Goal: Task Accomplishment & Management: Use online tool/utility

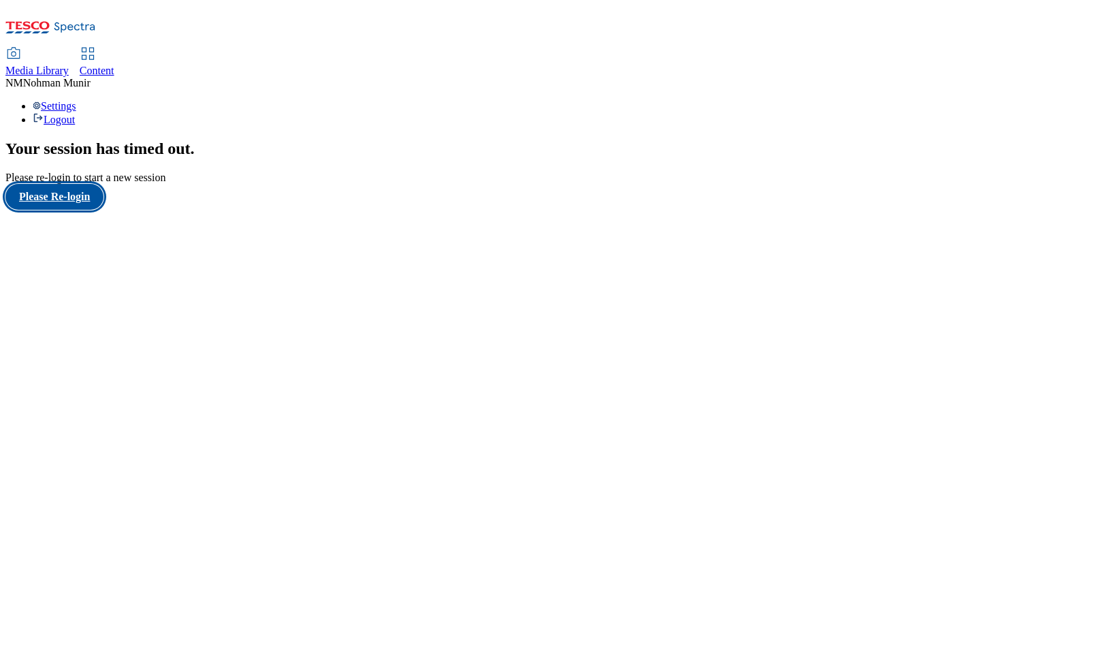
click at [84, 210] on button "Please Re-login" at bounding box center [54, 197] width 98 height 26
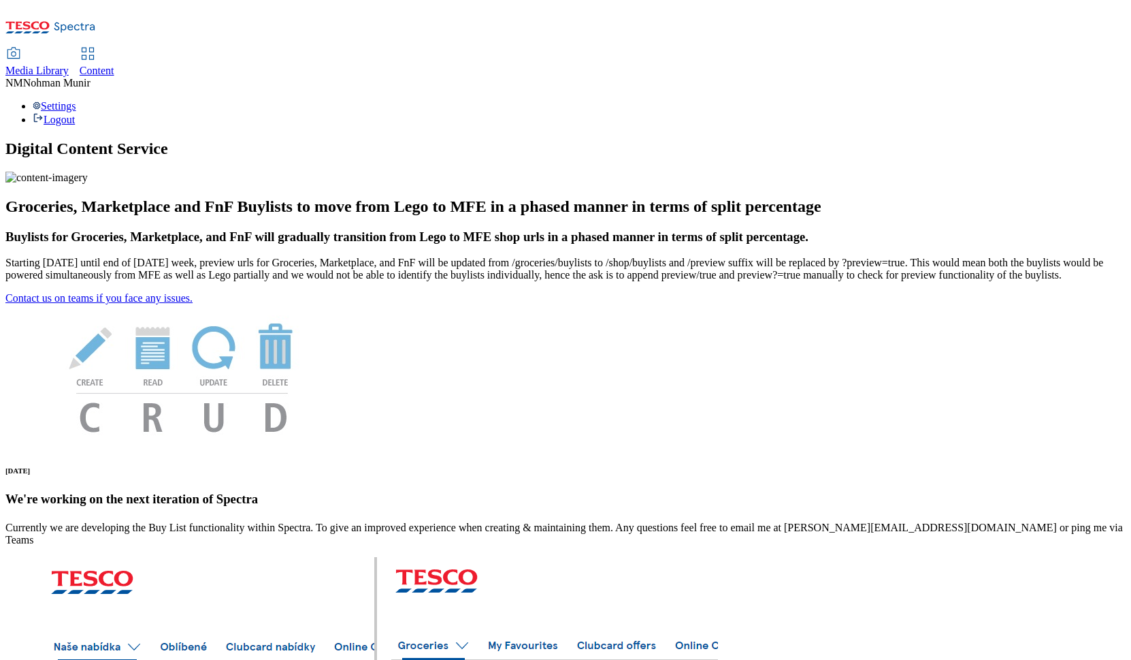
click at [114, 65] on span "Content" at bounding box center [97, 71] width 35 height 12
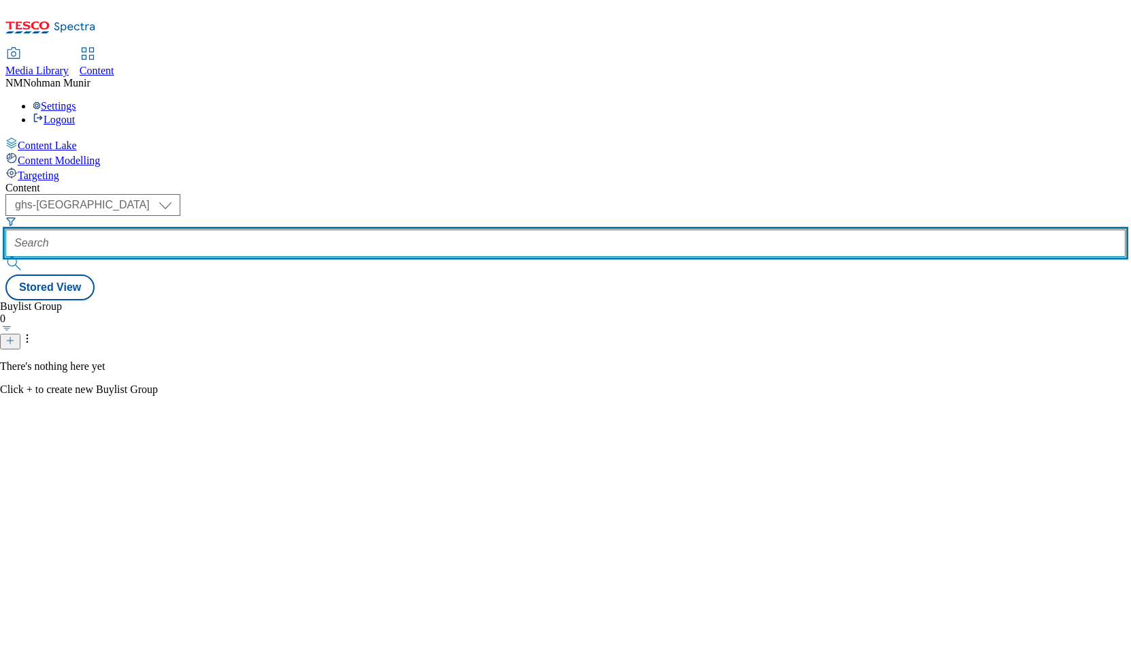
click at [377, 229] on input "text" at bounding box center [565, 242] width 1120 height 27
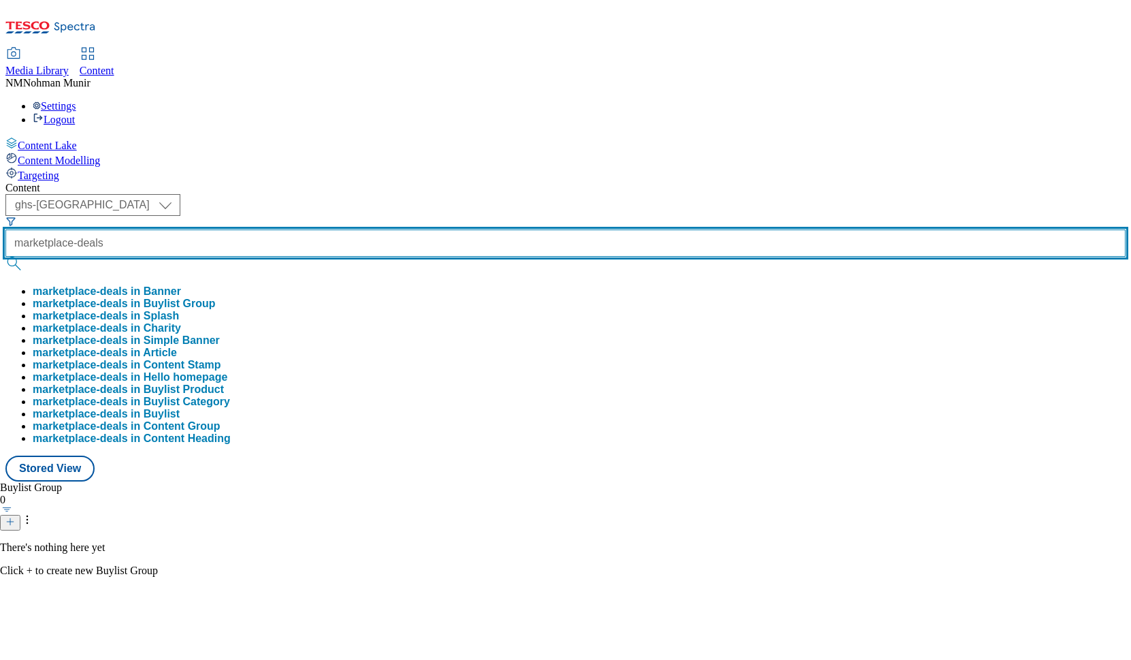
type input "marketplace-deals"
click at [5, 257] on button "submit" at bounding box center [14, 264] width 19 height 14
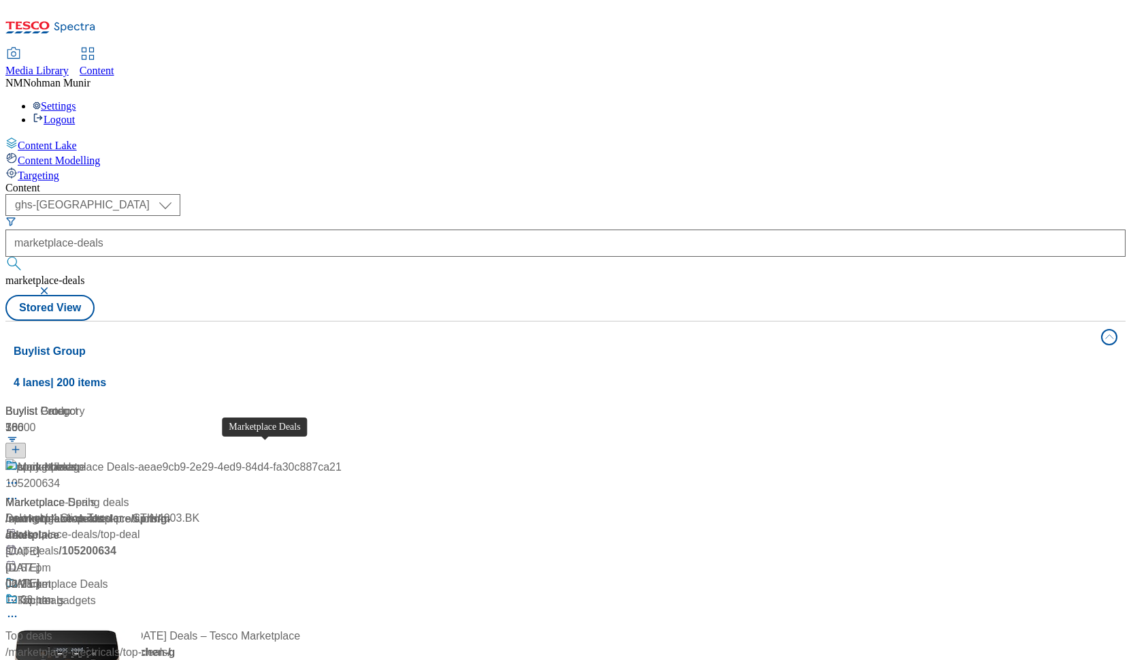
click at [96, 611] on div "Marketplace Deals" at bounding box center [50, 619] width 91 height 16
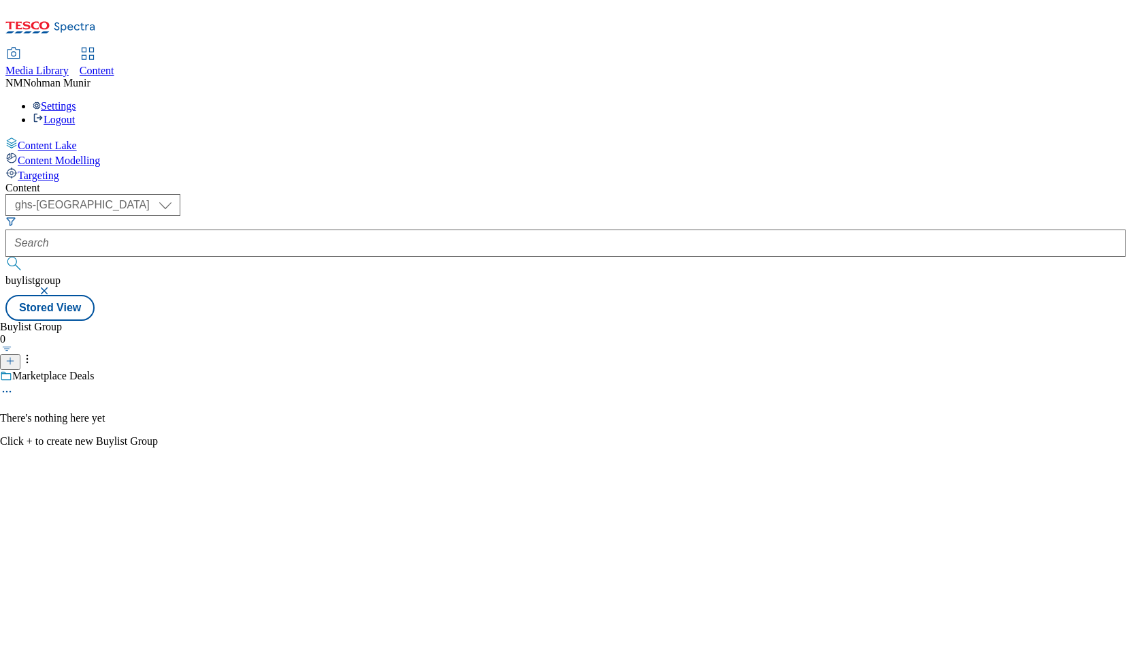
click at [158, 370] on div "Marketplace Deals" at bounding box center [79, 385] width 158 height 31
click at [14, 385] on icon at bounding box center [7, 392] width 14 height 14
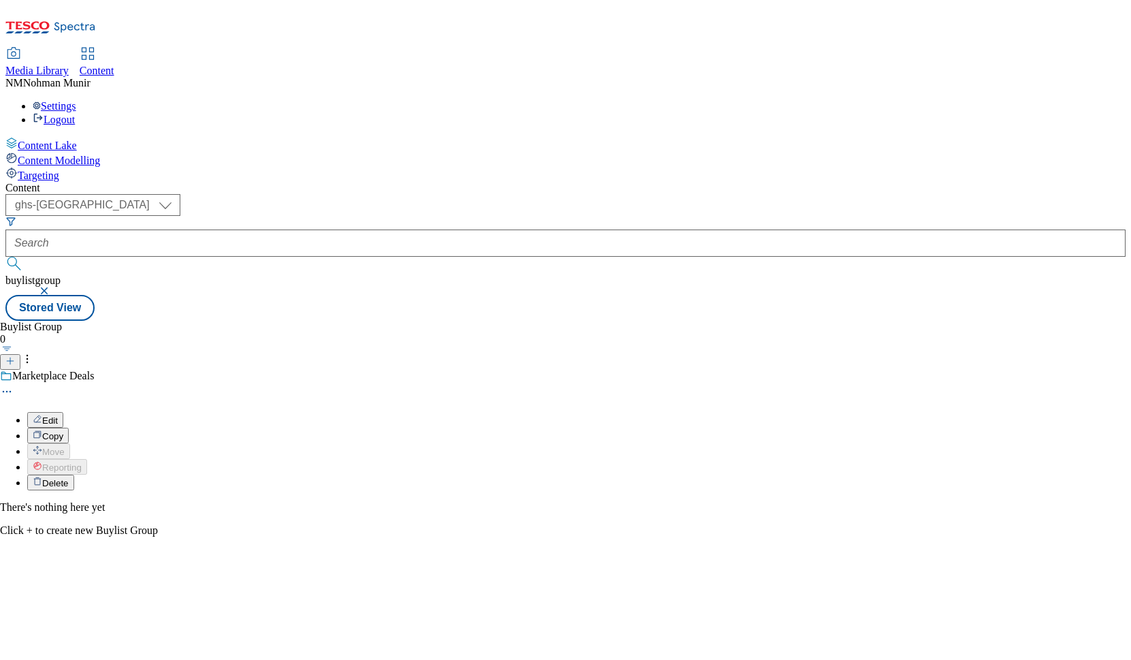
click at [63, 412] on button "Edit" at bounding box center [45, 420] width 36 height 16
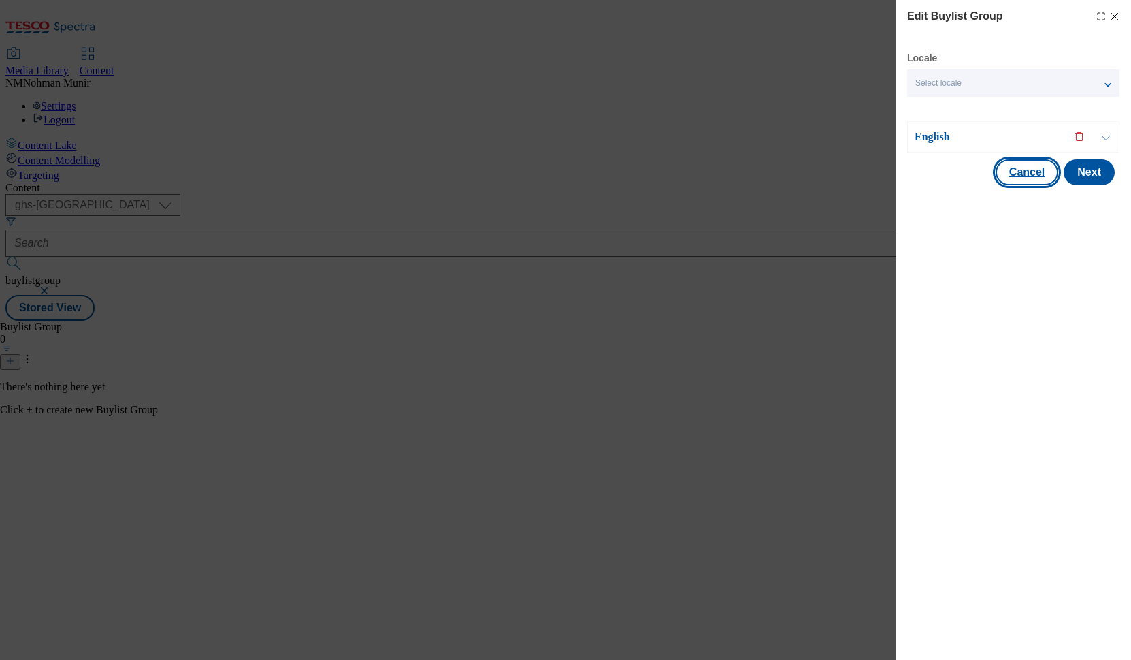
click at [1046, 177] on button "Cancel" at bounding box center [1027, 172] width 63 height 26
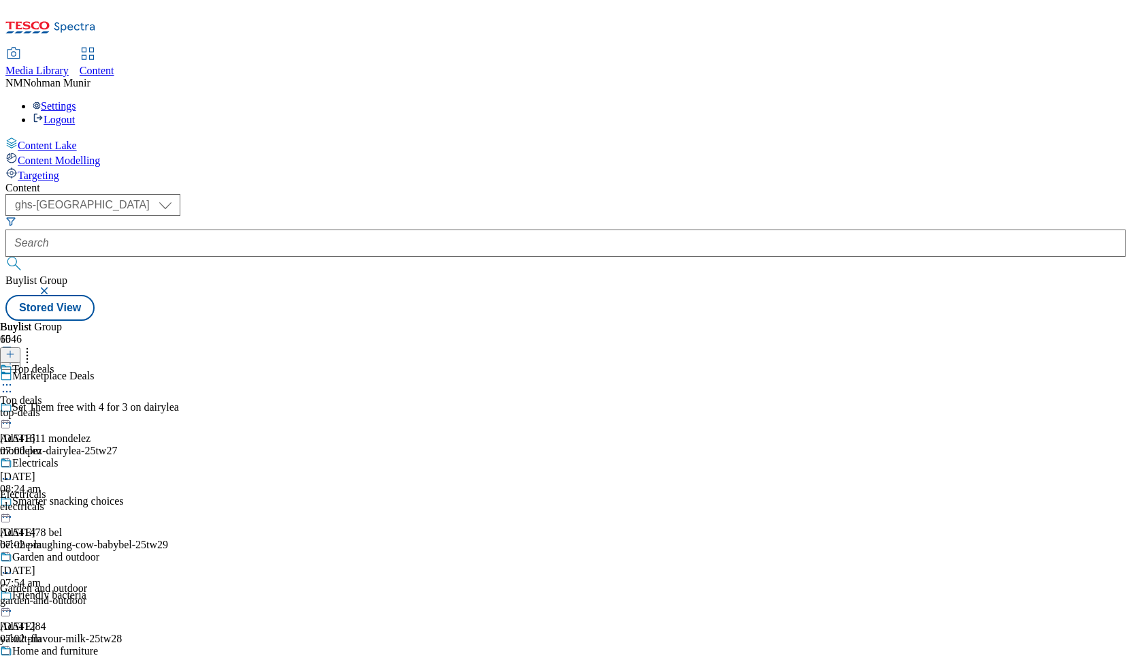
click at [14, 378] on icon at bounding box center [7, 385] width 14 height 14
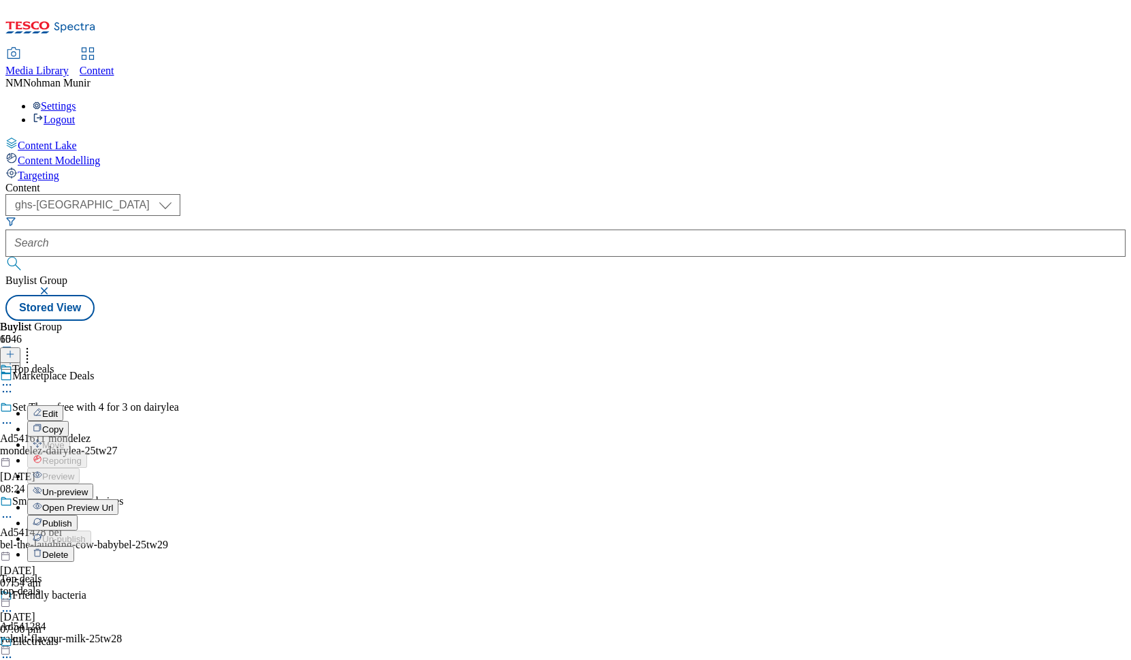
click at [72, 518] on span "Publish" at bounding box center [57, 523] width 30 height 10
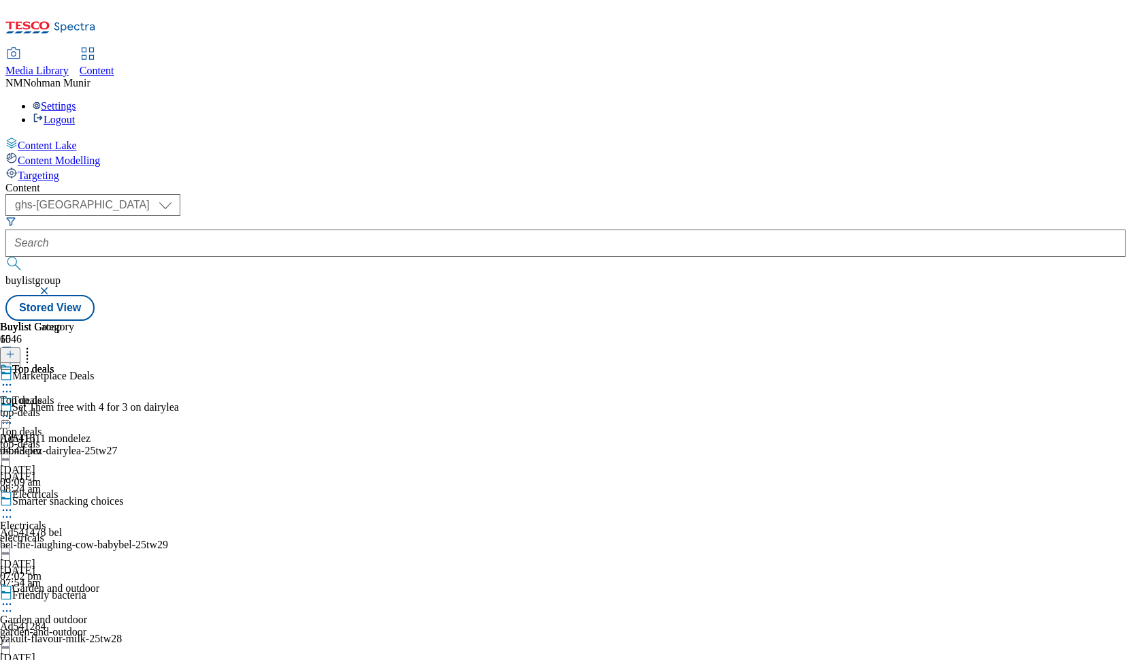
click at [107, 394] on div "Top deals Top deals top-deals 27 Aug 2025 09:09 am" at bounding box center [53, 441] width 107 height 94
click at [14, 503] on icon at bounding box center [7, 510] width 14 height 14
click at [78, 640] on button "Publish" at bounding box center [52, 648] width 50 height 16
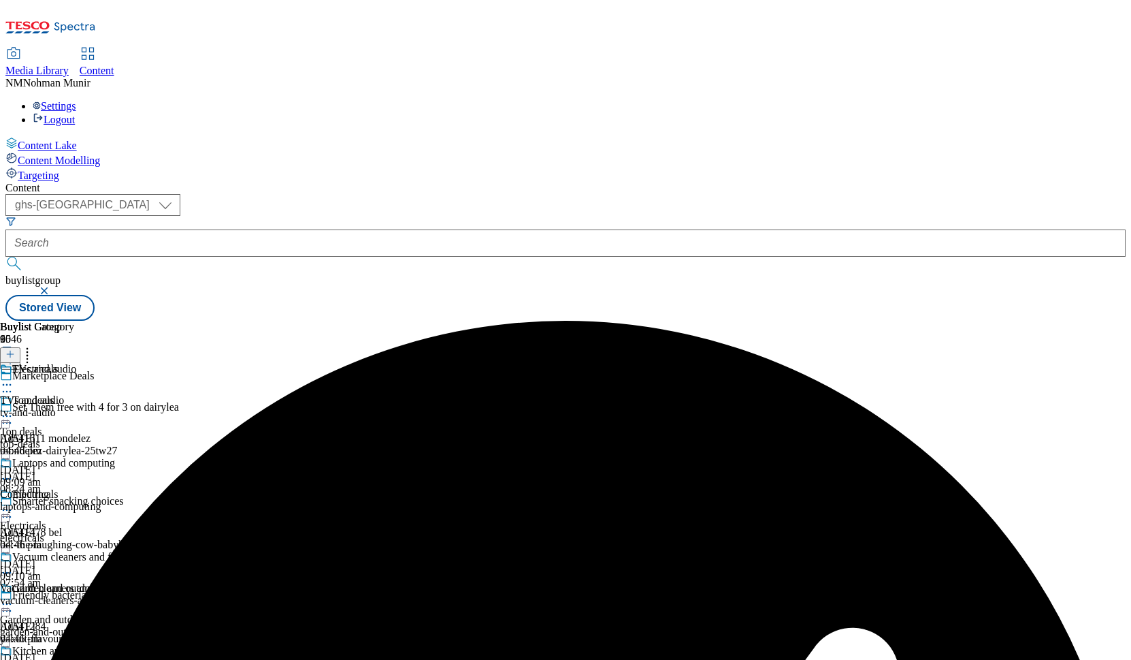
click at [14, 503] on icon at bounding box center [7, 510] width 14 height 14
click at [63, 530] on button "Edit" at bounding box center [45, 538] width 36 height 16
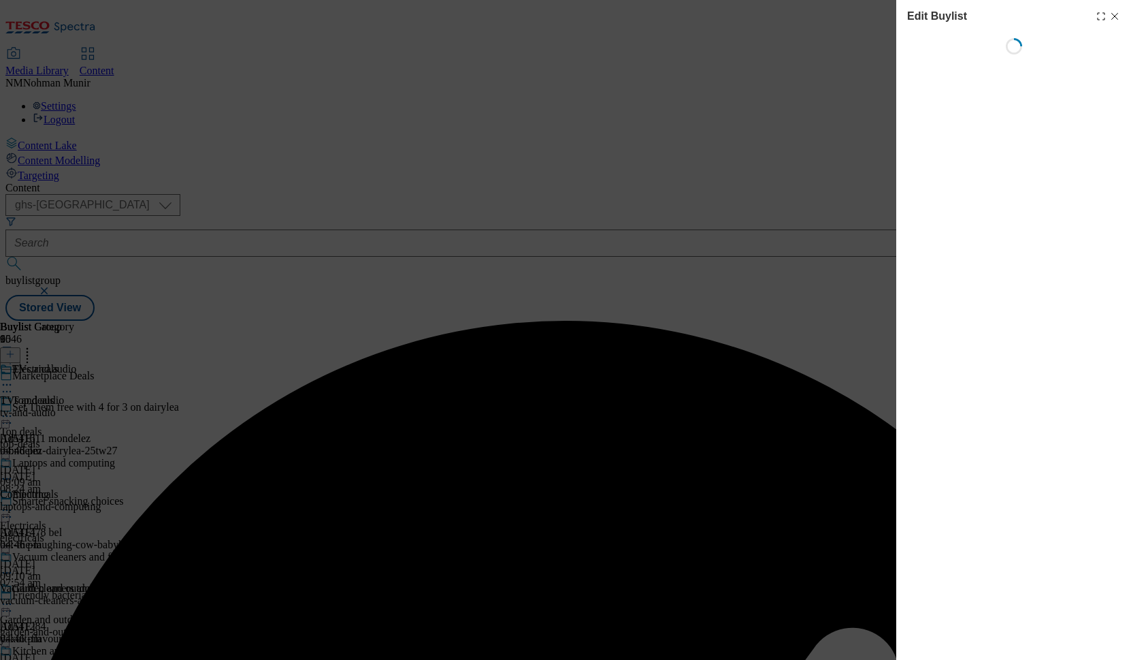
select select "evergreen"
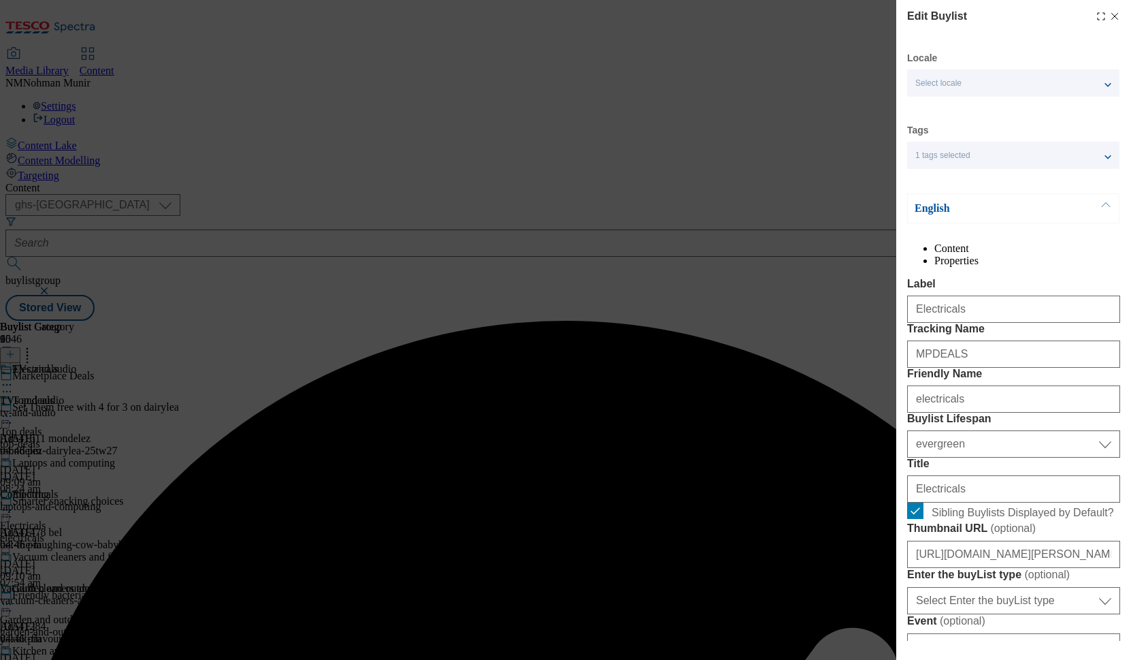
select select "Banner"
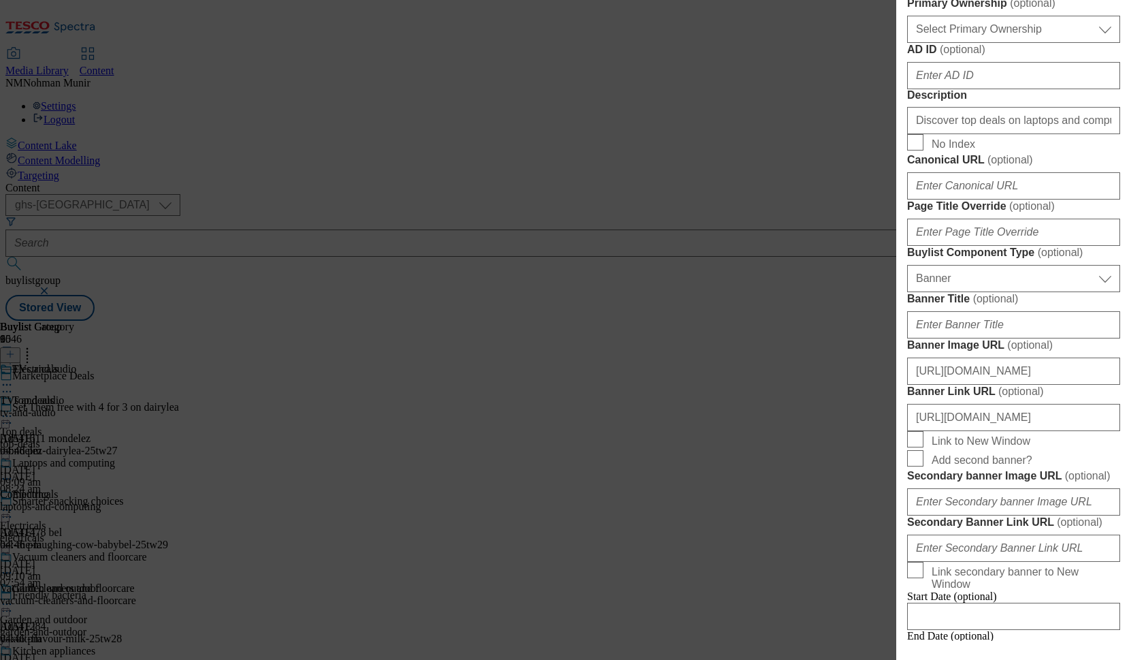
scroll to position [1408, 0]
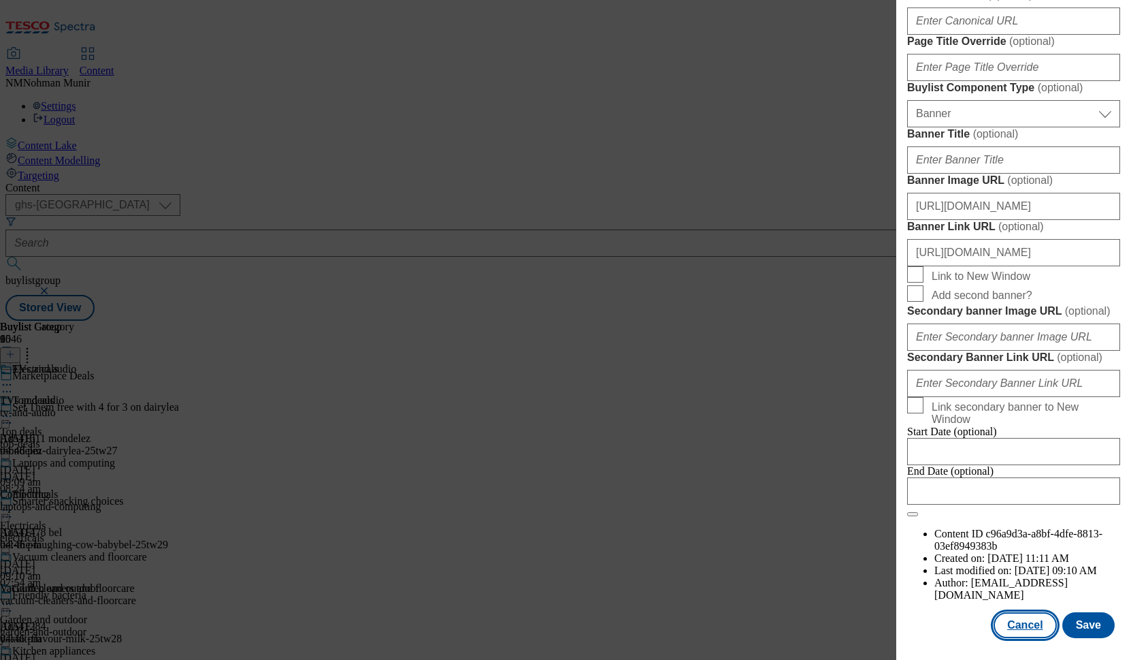
click at [1001, 615] on button "Cancel" at bounding box center [1025, 625] width 63 height 26
select select "evergreen"
select select "Banner"
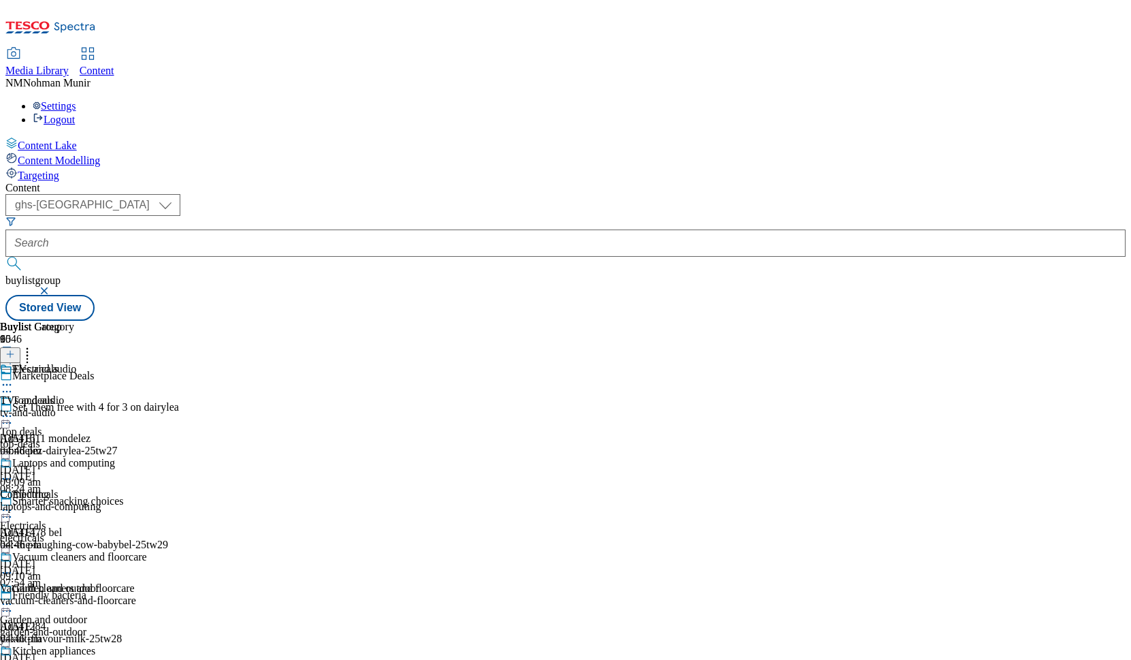
scroll to position [1103, 0]
click at [14, 597] on icon at bounding box center [7, 604] width 14 height 14
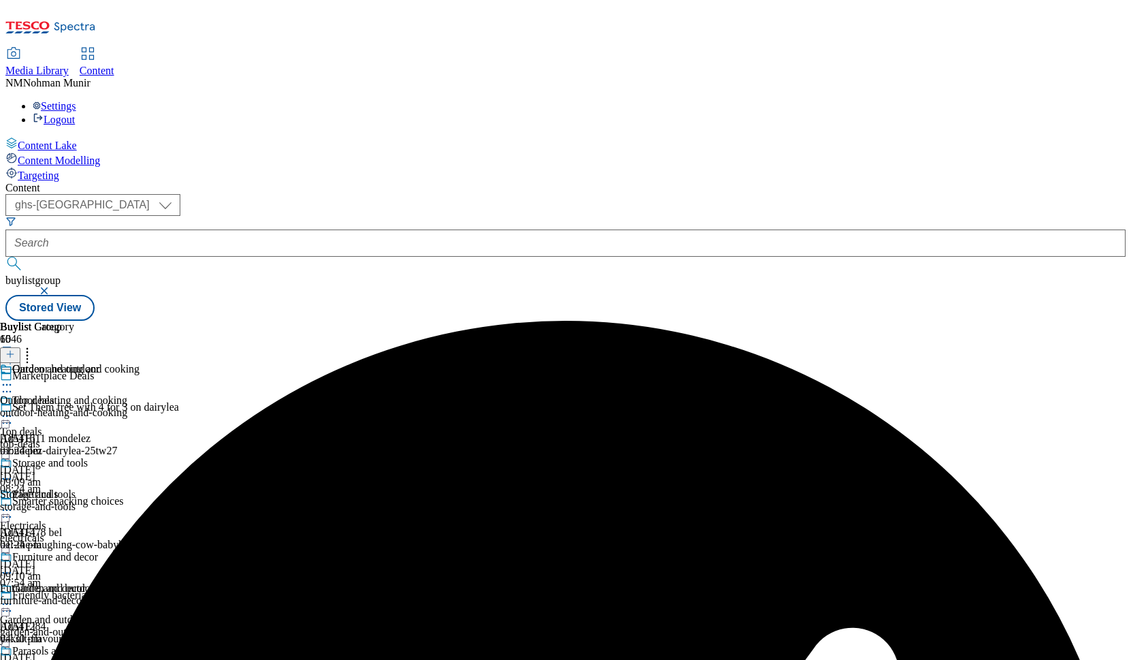
scroll to position [298, 0]
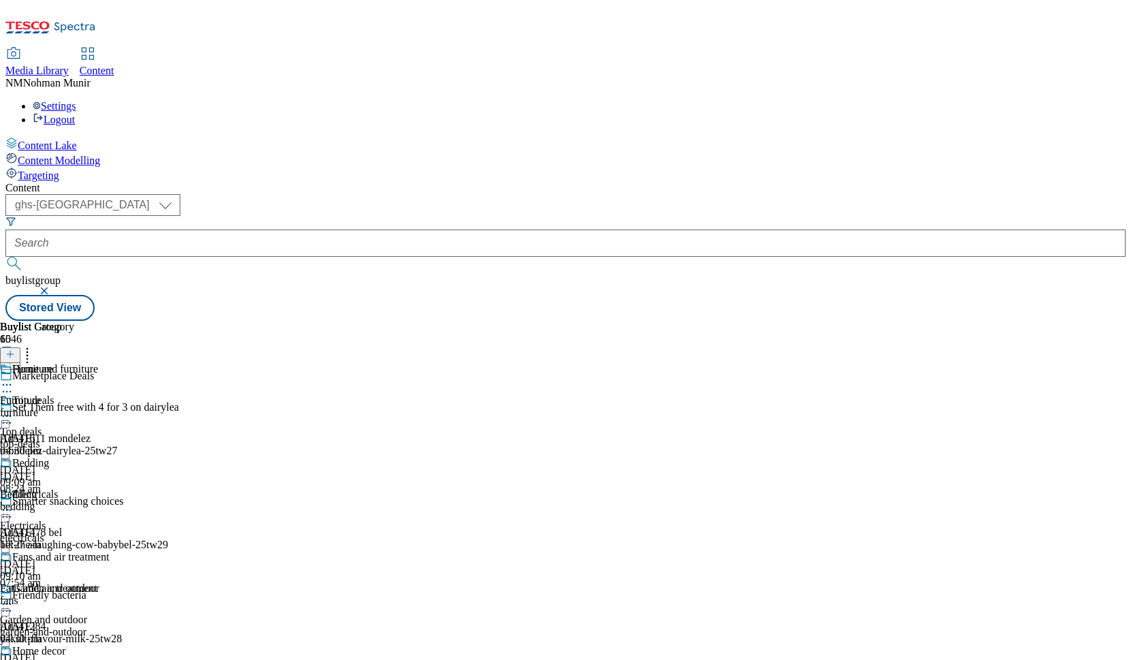
scroll to position [402, 0]
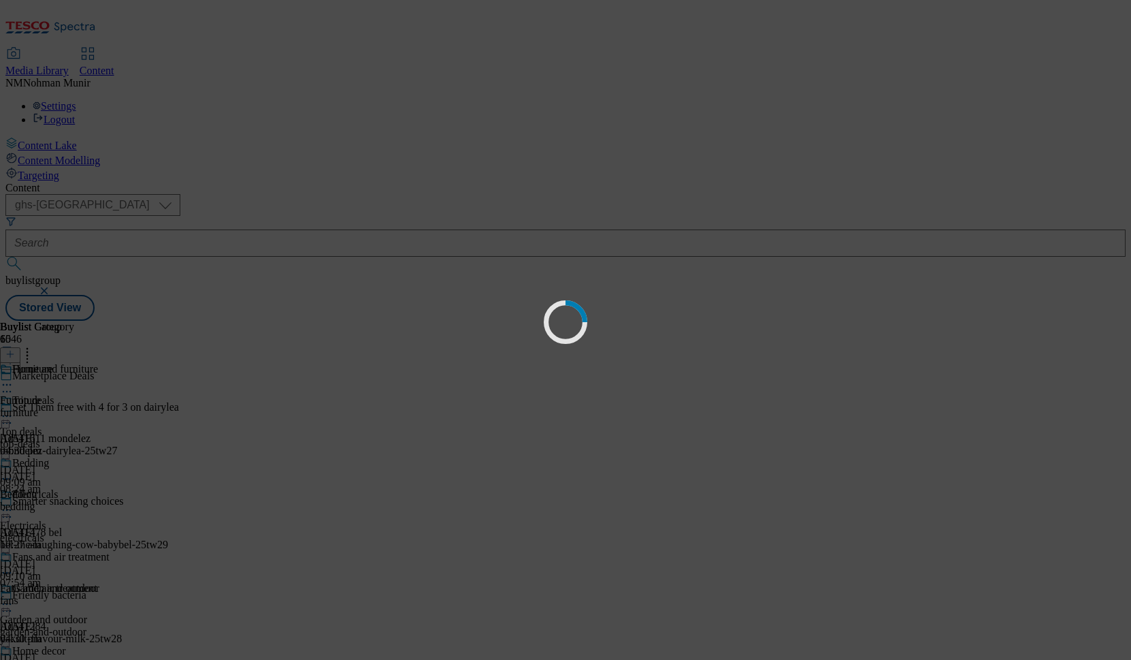
scroll to position [0, 0]
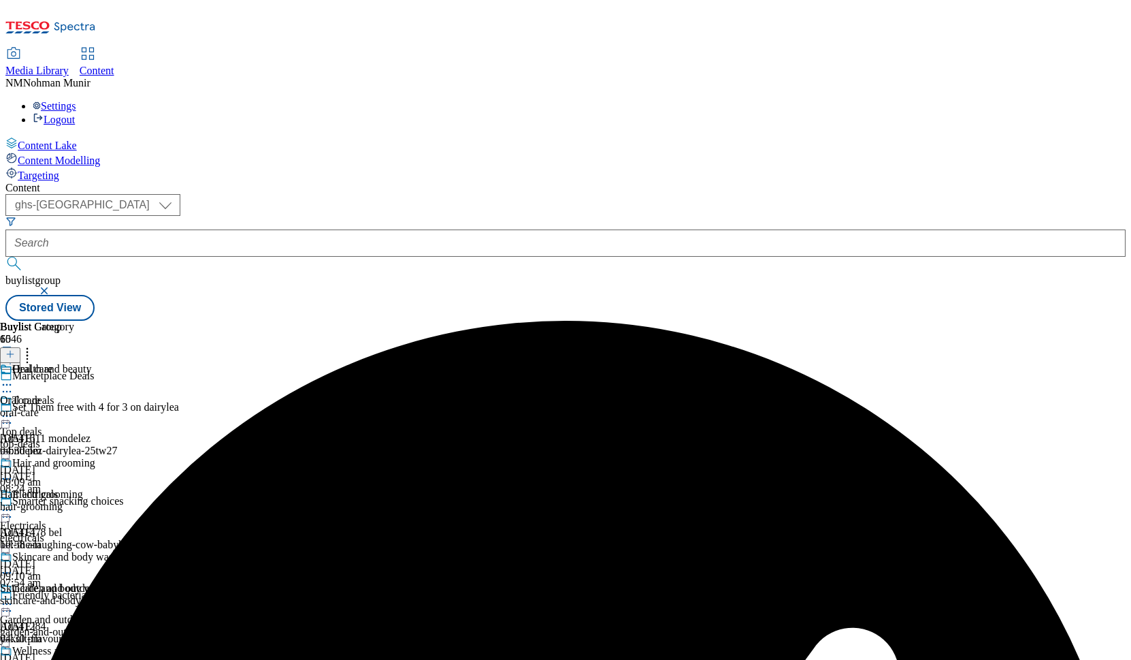
scroll to position [570, 0]
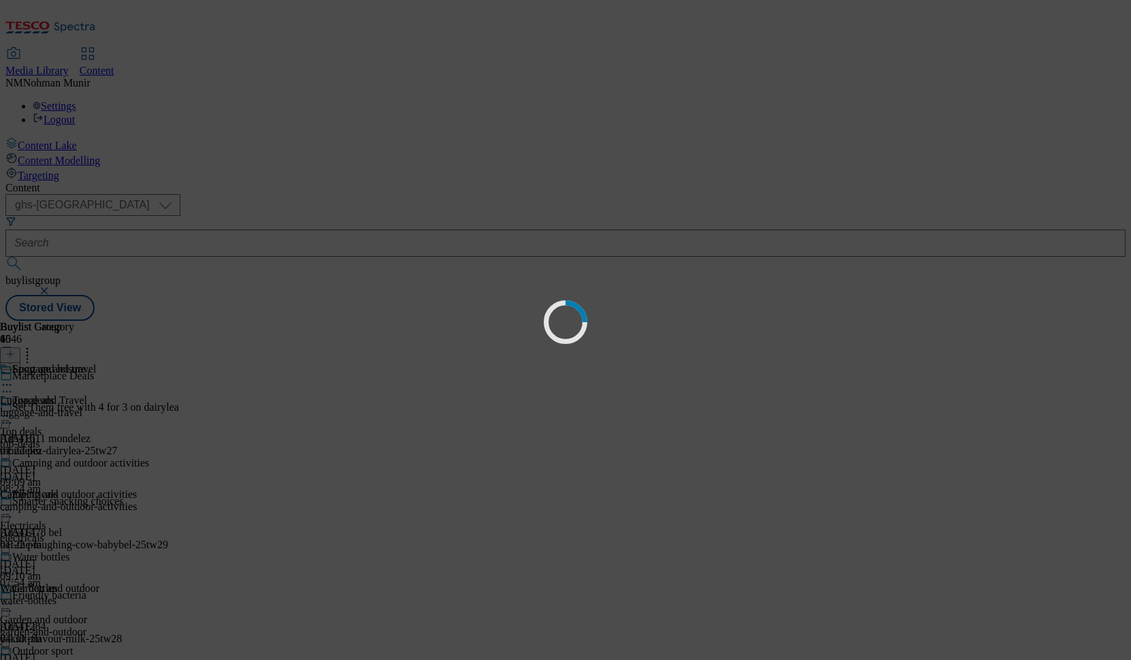
scroll to position [1, 0]
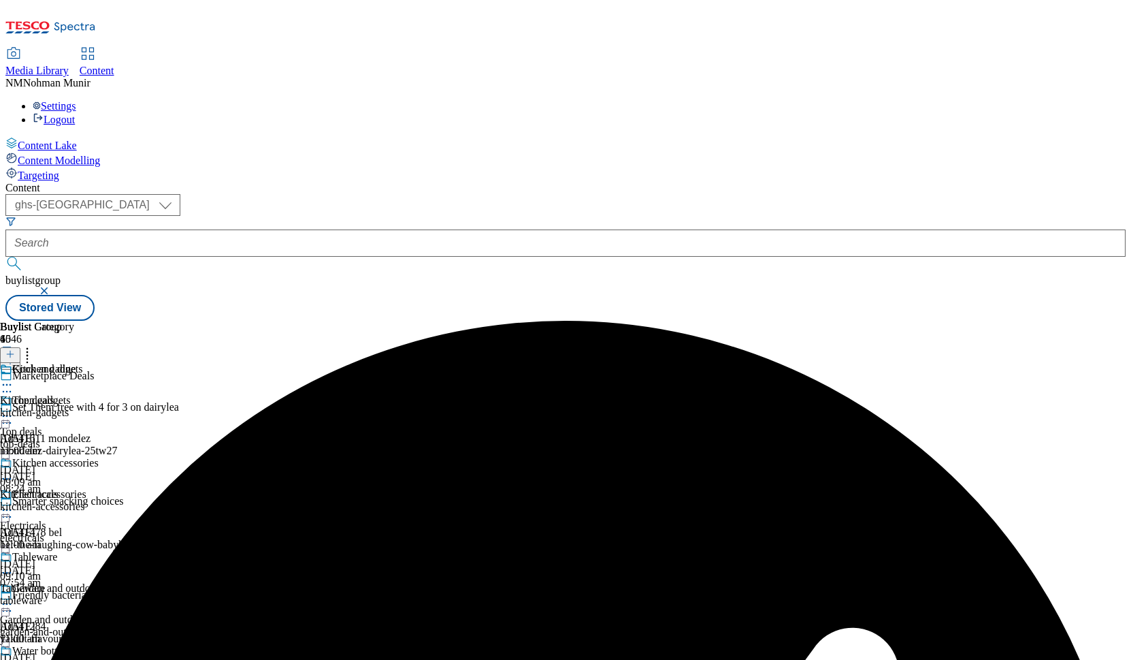
scroll to position [912, 0]
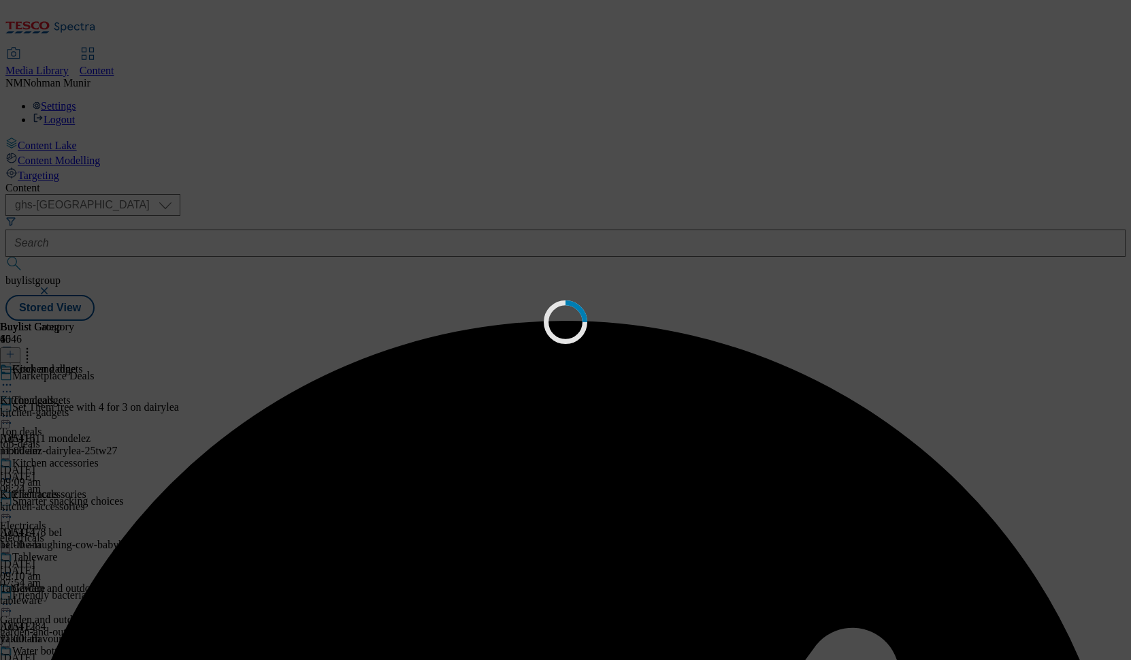
scroll to position [1, 0]
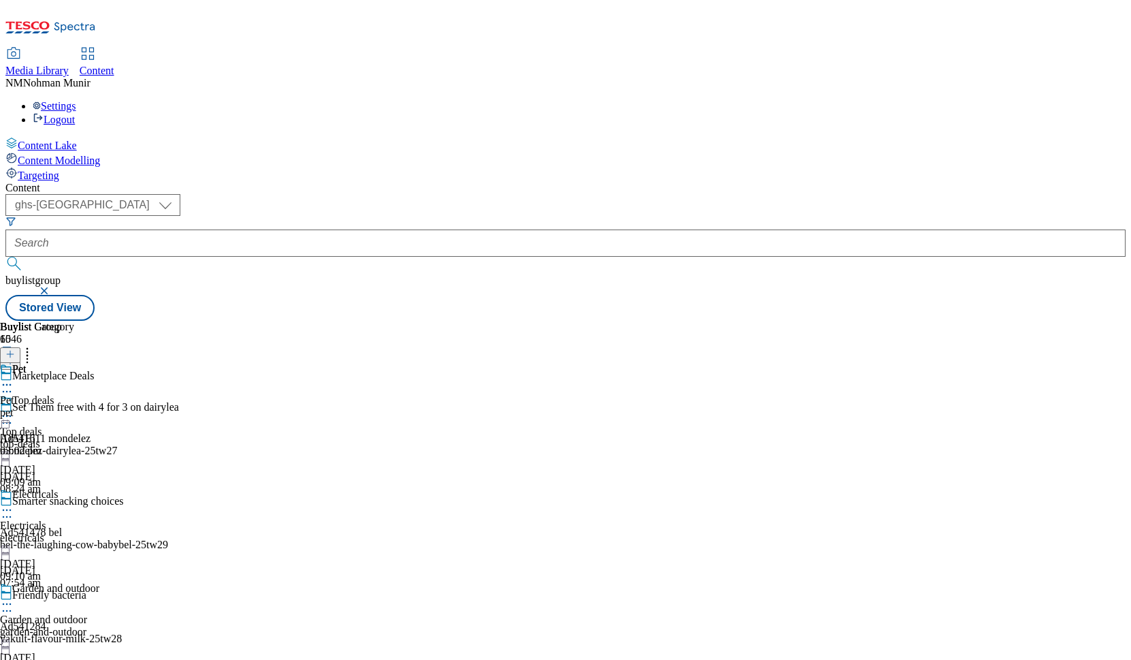
scroll to position [1103, 0]
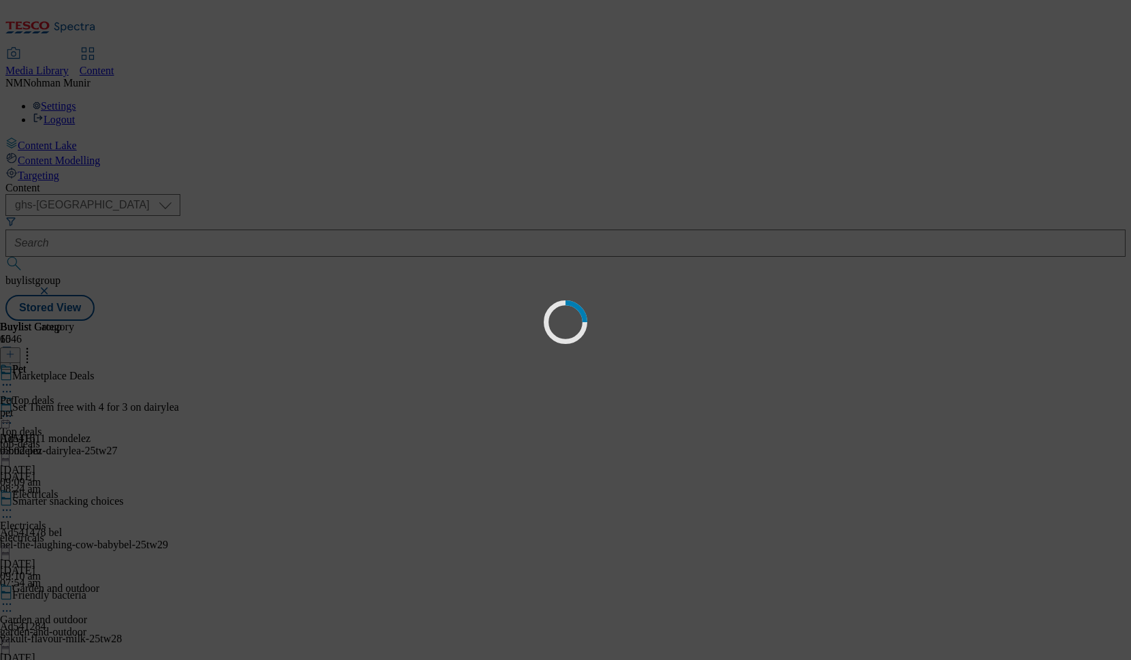
scroll to position [1, 0]
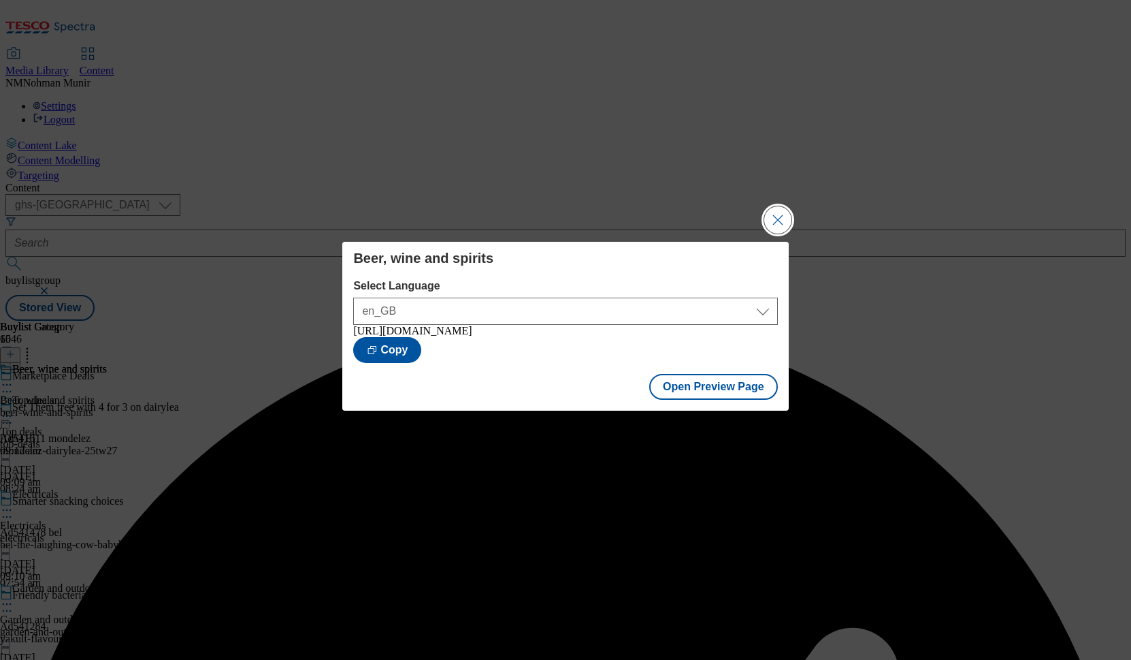
click at [771, 210] on button "Close Modal" at bounding box center [777, 219] width 27 height 27
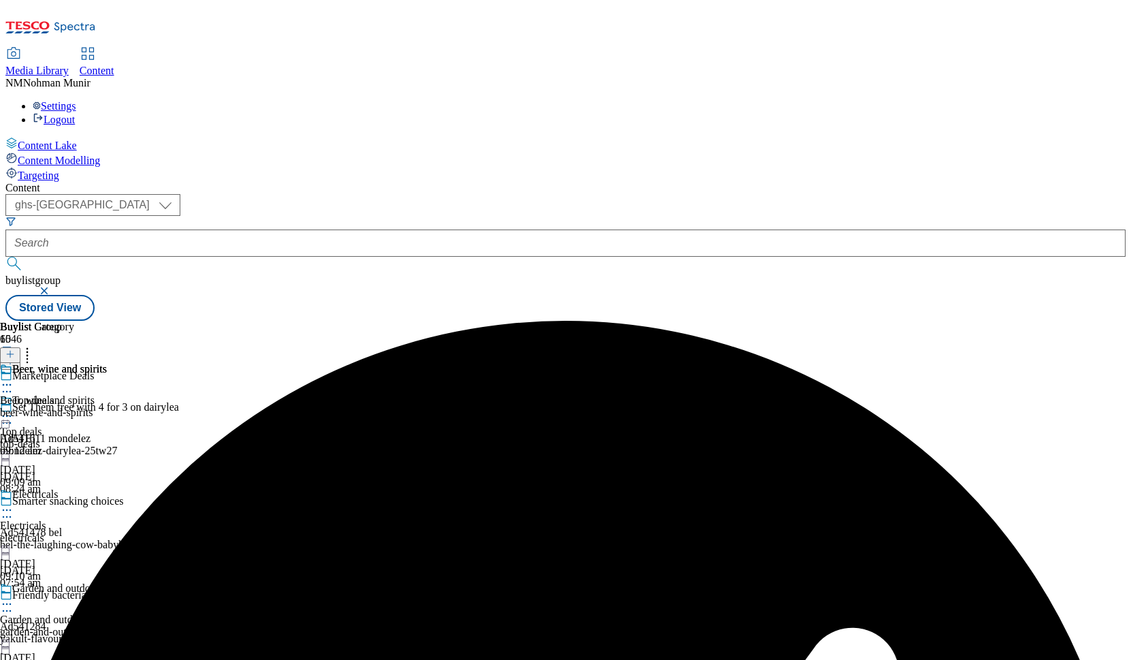
scroll to position [1091, 0]
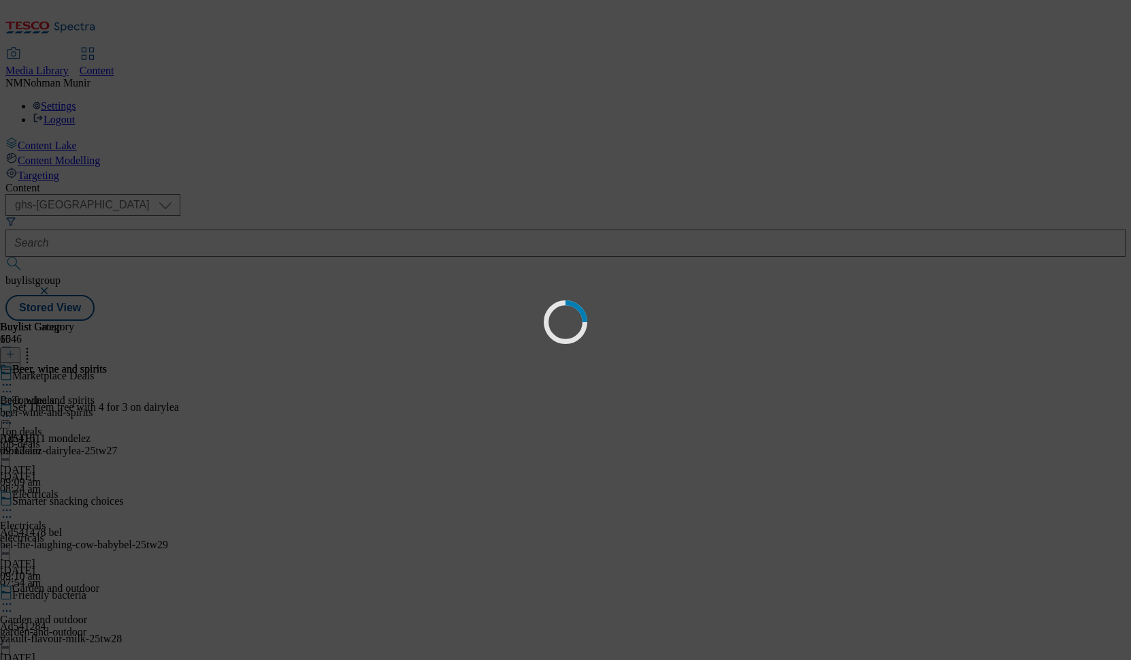
scroll to position [0, 0]
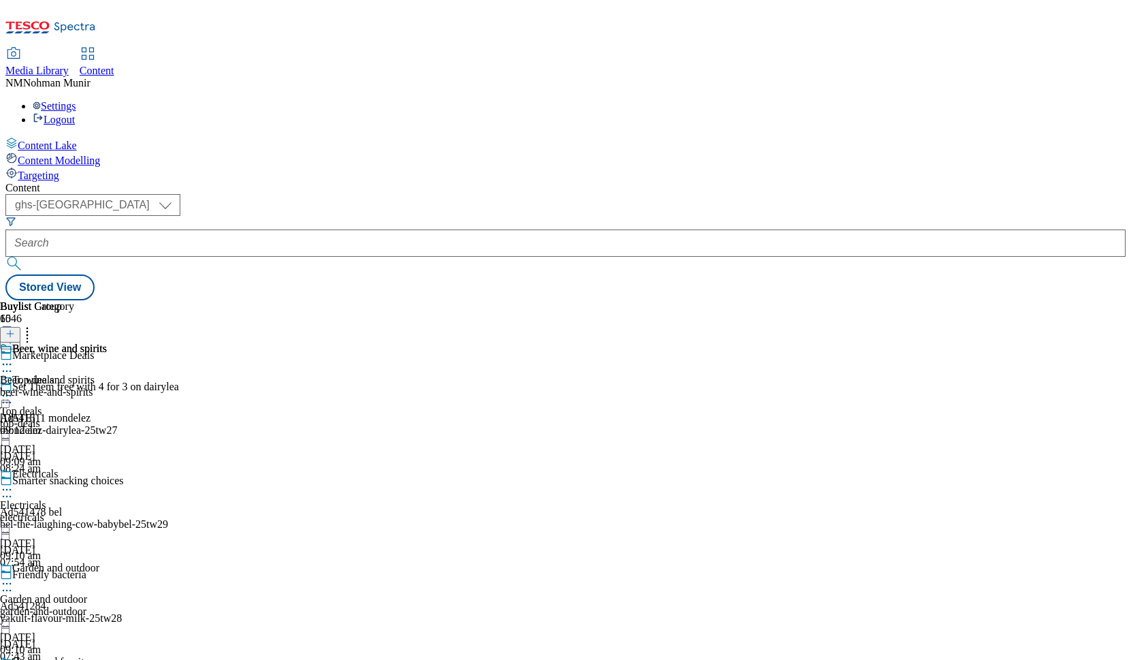
scroll to position [1352, 0]
